Goal: Task Accomplishment & Management: Complete application form

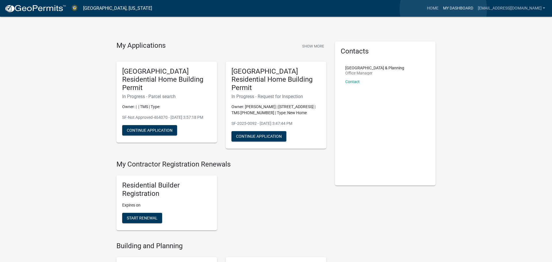
click at [443, 9] on link "My Dashboard" at bounding box center [458, 8] width 35 height 11
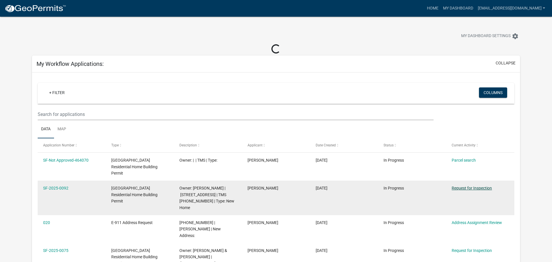
click at [476, 181] on datatable-body-cell "Request for Inspection" at bounding box center [480, 198] width 68 height 35
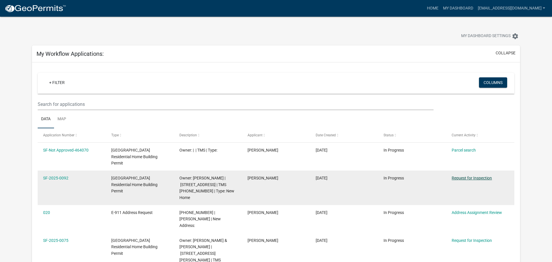
click at [468, 176] on link "Request for Inspection" at bounding box center [472, 178] width 40 height 5
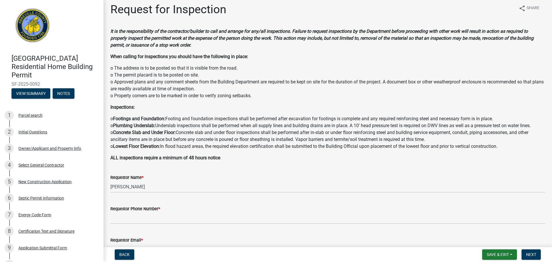
scroll to position [27, 0]
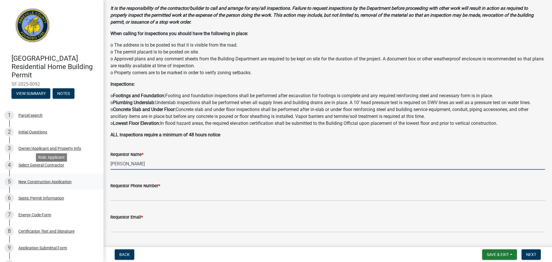
drag, startPoint x: 154, startPoint y: 167, endPoint x: 0, endPoint y: 167, distance: 154.4
click at [0, 167] on div "[GEOGRAPHIC_DATA] Residential Home Building Permit SF-2025-0092 View Summary No…" at bounding box center [276, 131] width 552 height 262
type input "[PERSON_NAME]"
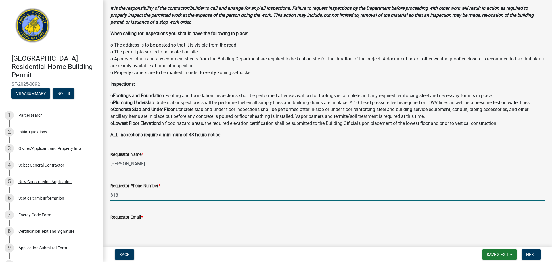
type input "[PHONE_NUMBER]"
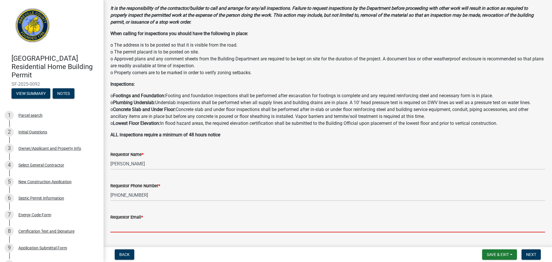
click at [135, 226] on input "Requestor Email *" at bounding box center [327, 227] width 435 height 12
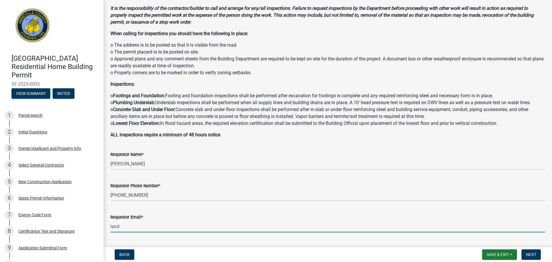
type input "[EMAIL_ADDRESS][DOMAIN_NAME]"
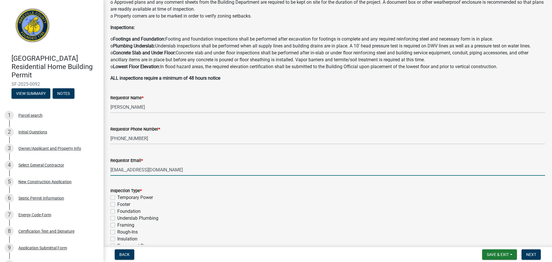
scroll to position [87, 0]
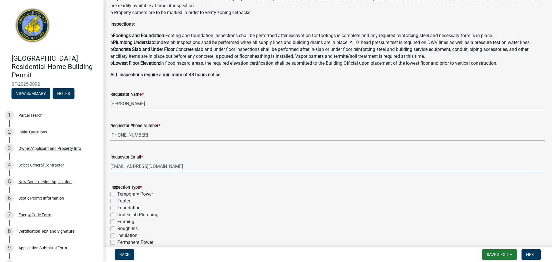
click at [117, 202] on label "Footer" at bounding box center [123, 201] width 13 height 7
click at [117, 201] on input "Footer" at bounding box center [119, 200] width 4 height 4
checkbox input "true"
checkbox input "false"
checkbox input "true"
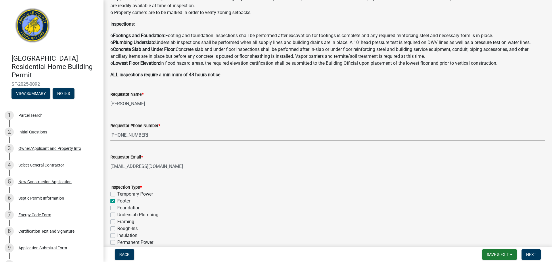
checkbox input "false"
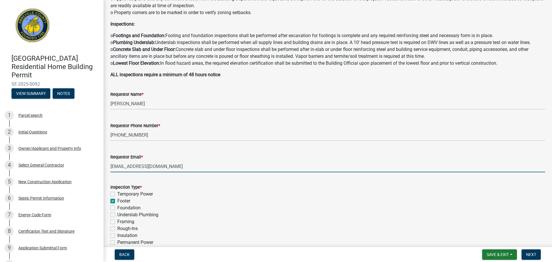
checkbox input "false"
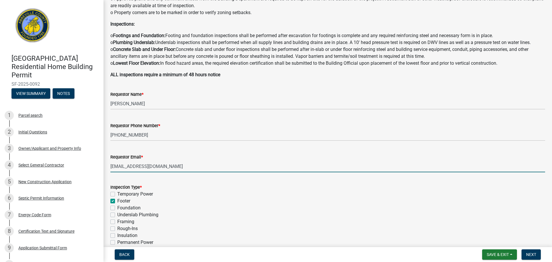
checkbox input "false"
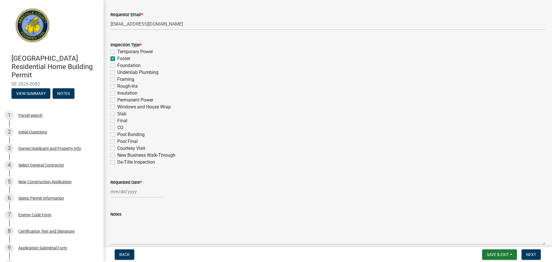
scroll to position [230, 0]
click at [124, 192] on div at bounding box center [136, 191] width 53 height 12
select select "8"
select select "2025"
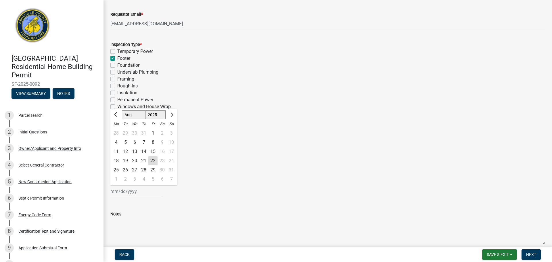
click at [116, 171] on div "25" at bounding box center [116, 169] width 9 height 9
type input "[DATE]"
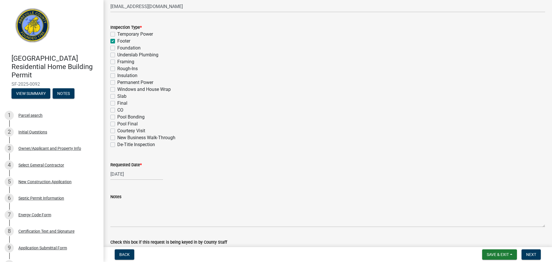
scroll to position [283, 0]
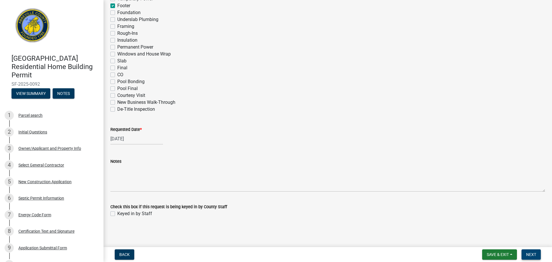
click at [533, 250] on button "Next" at bounding box center [531, 254] width 19 height 10
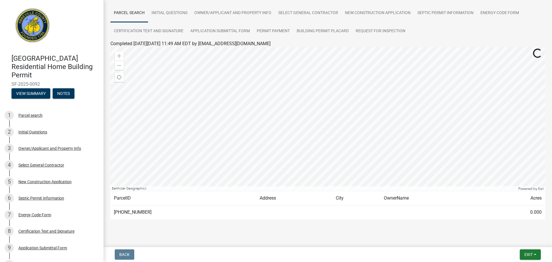
scroll to position [48, 0]
